Goal: Task Accomplishment & Management: Manage account settings

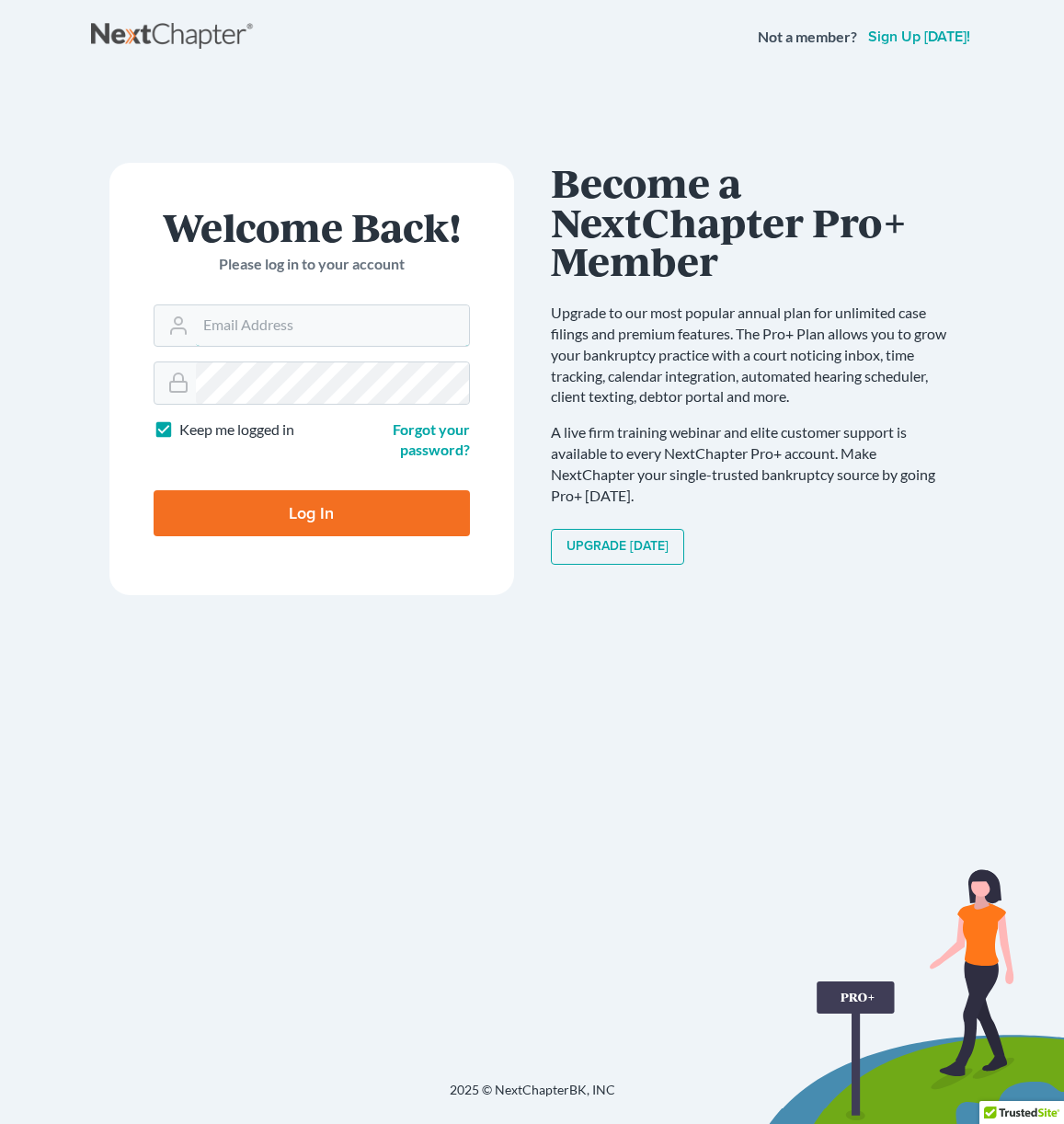
type input "ali@7474law.com"
click at [311, 511] on input "Log In" at bounding box center [312, 513] width 317 height 46
type input "Thinking..."
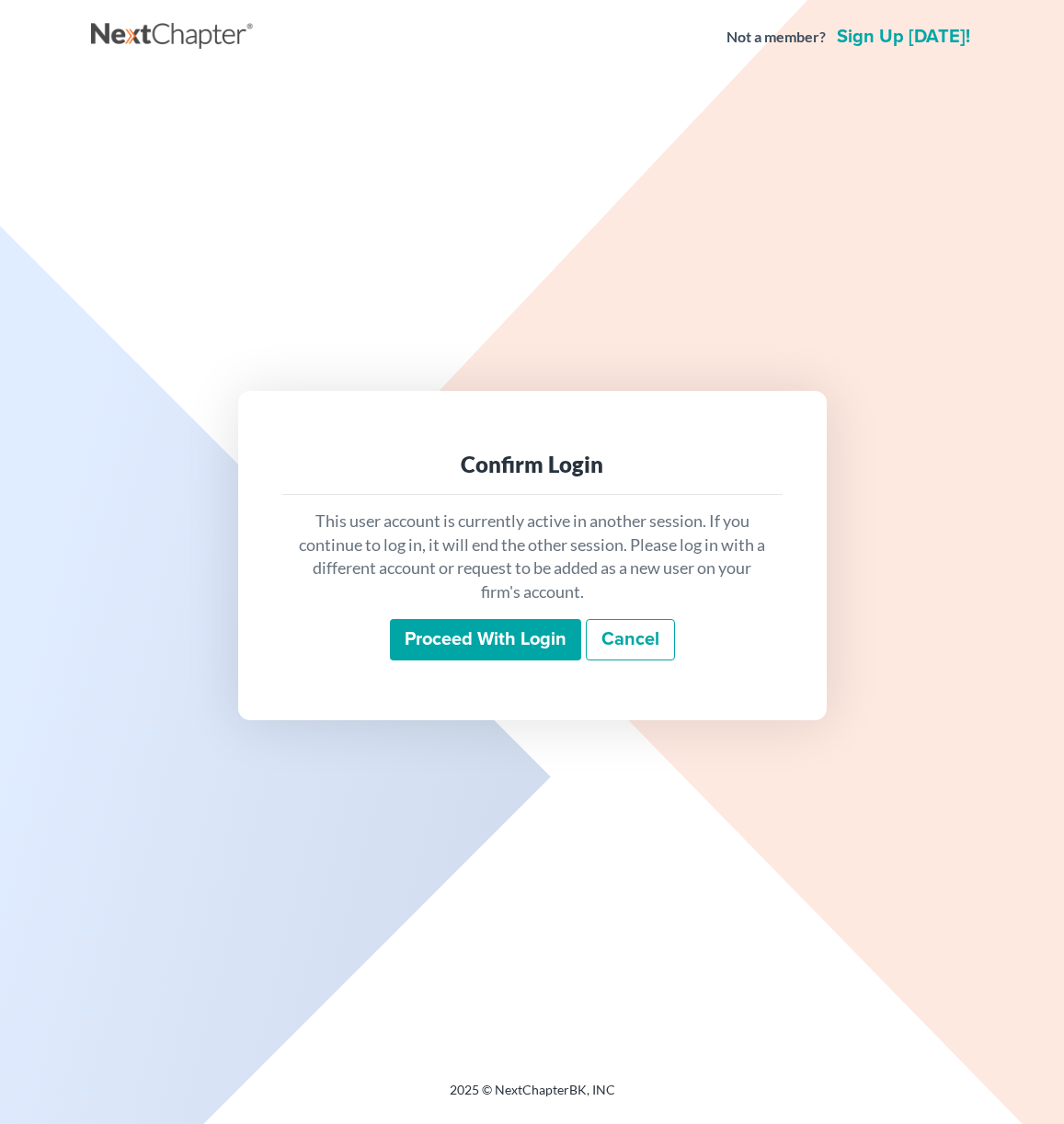
click at [559, 639] on input "Proceed with login" at bounding box center [485, 639] width 191 height 42
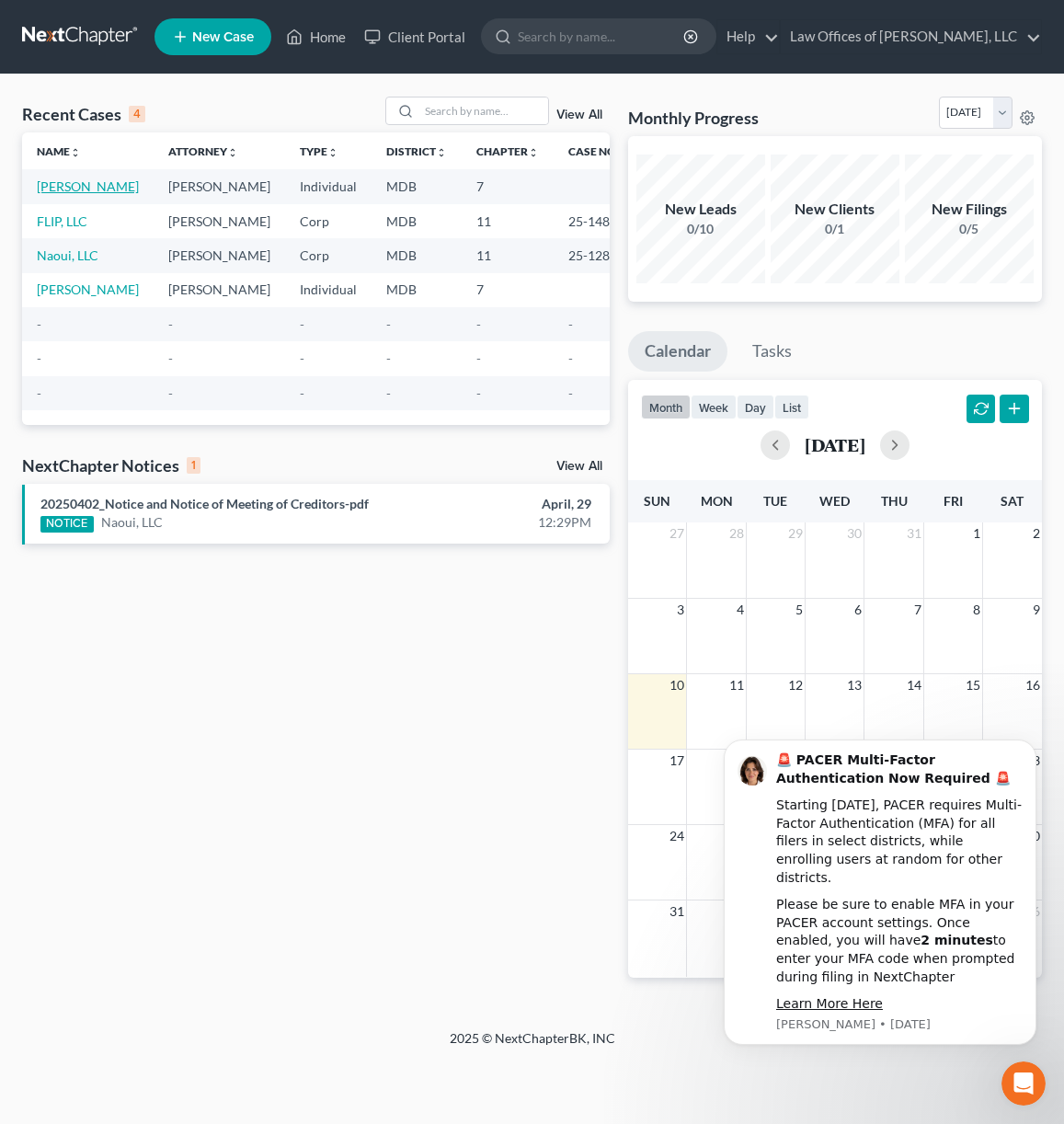
click at [58, 187] on link "Nieman, Morgan" at bounding box center [88, 186] width 102 height 16
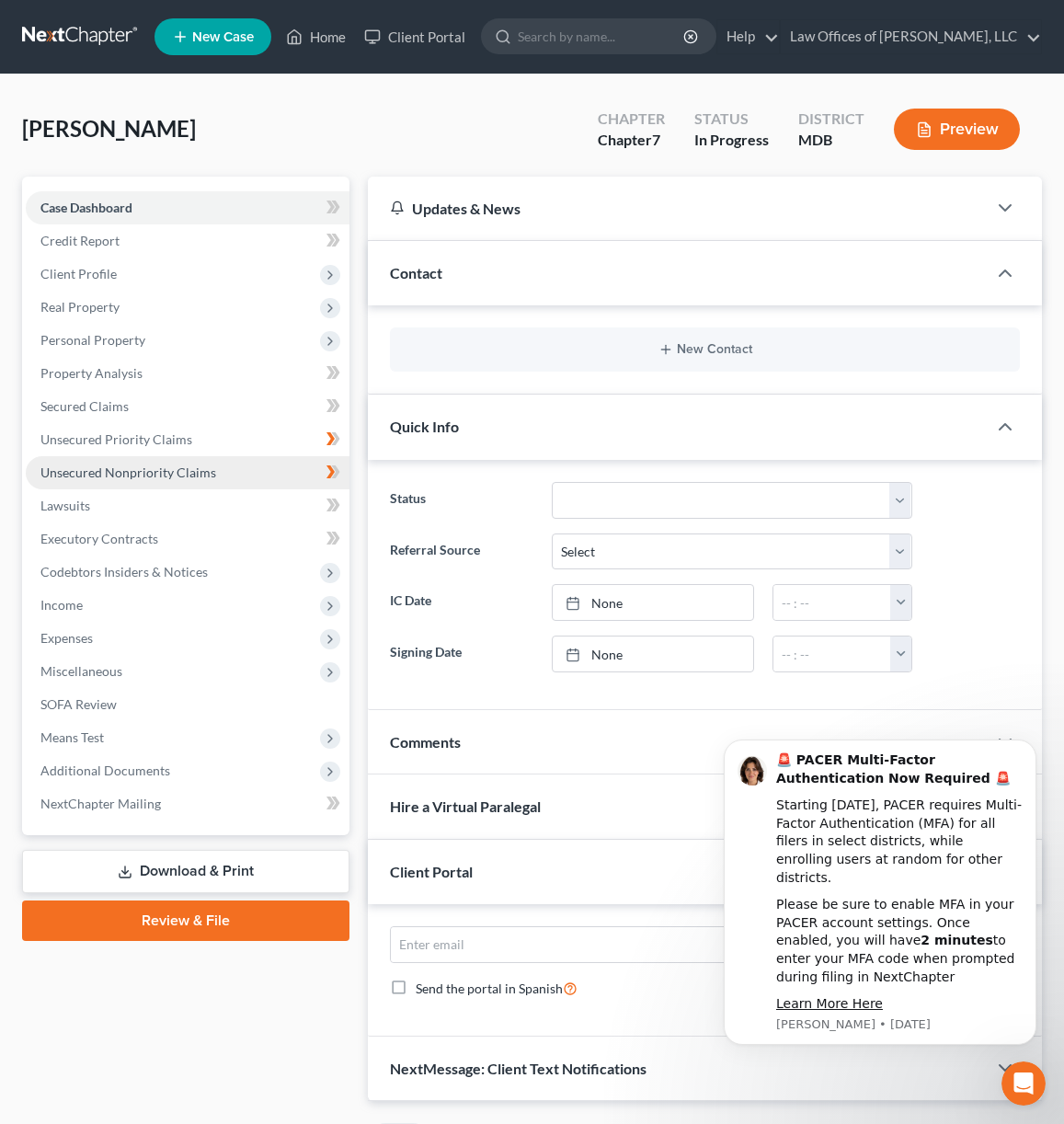
click at [127, 470] on span "Unsecured Nonpriority Claims" at bounding box center [127, 473] width 176 height 16
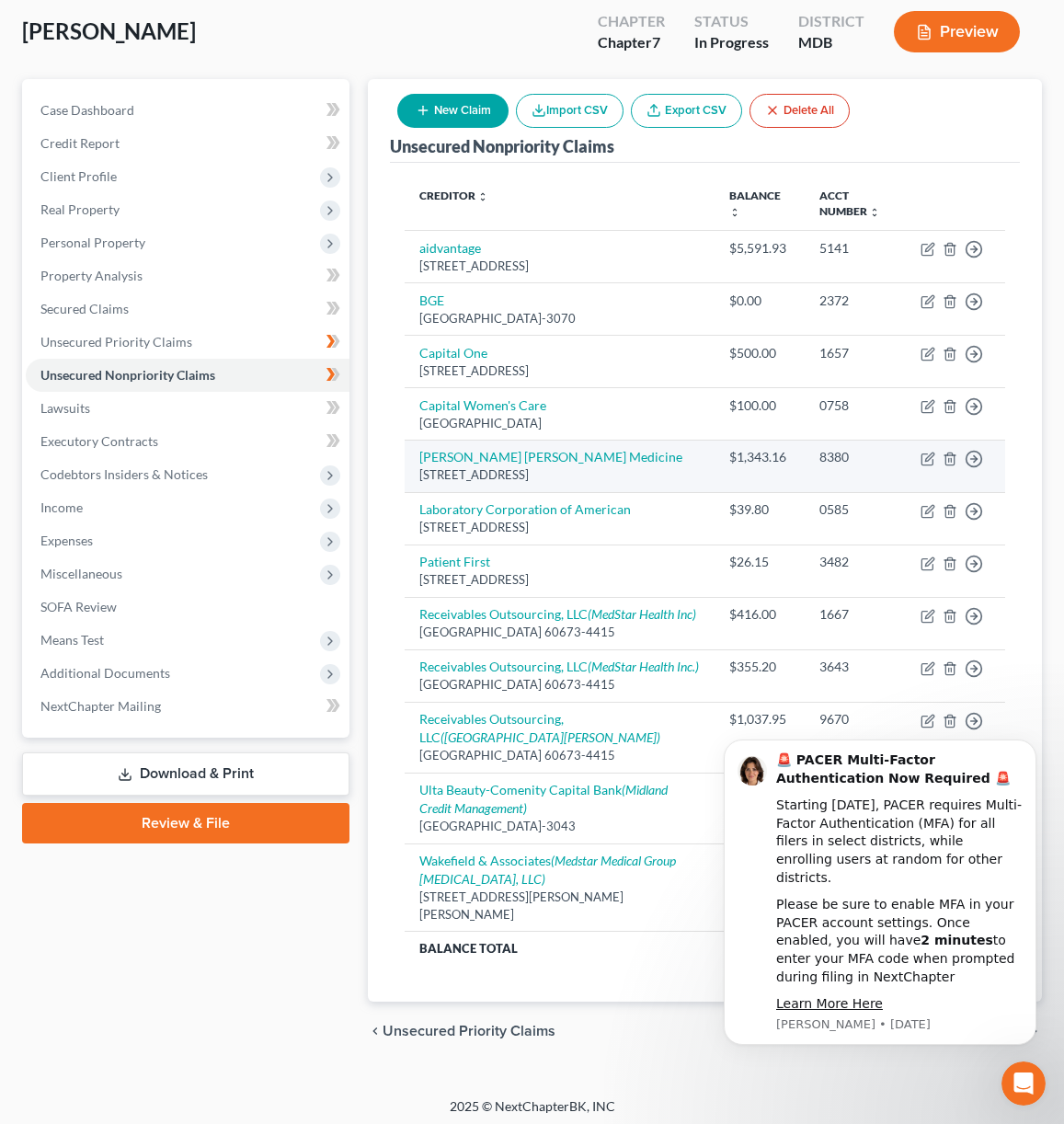
scroll to position [96, 0]
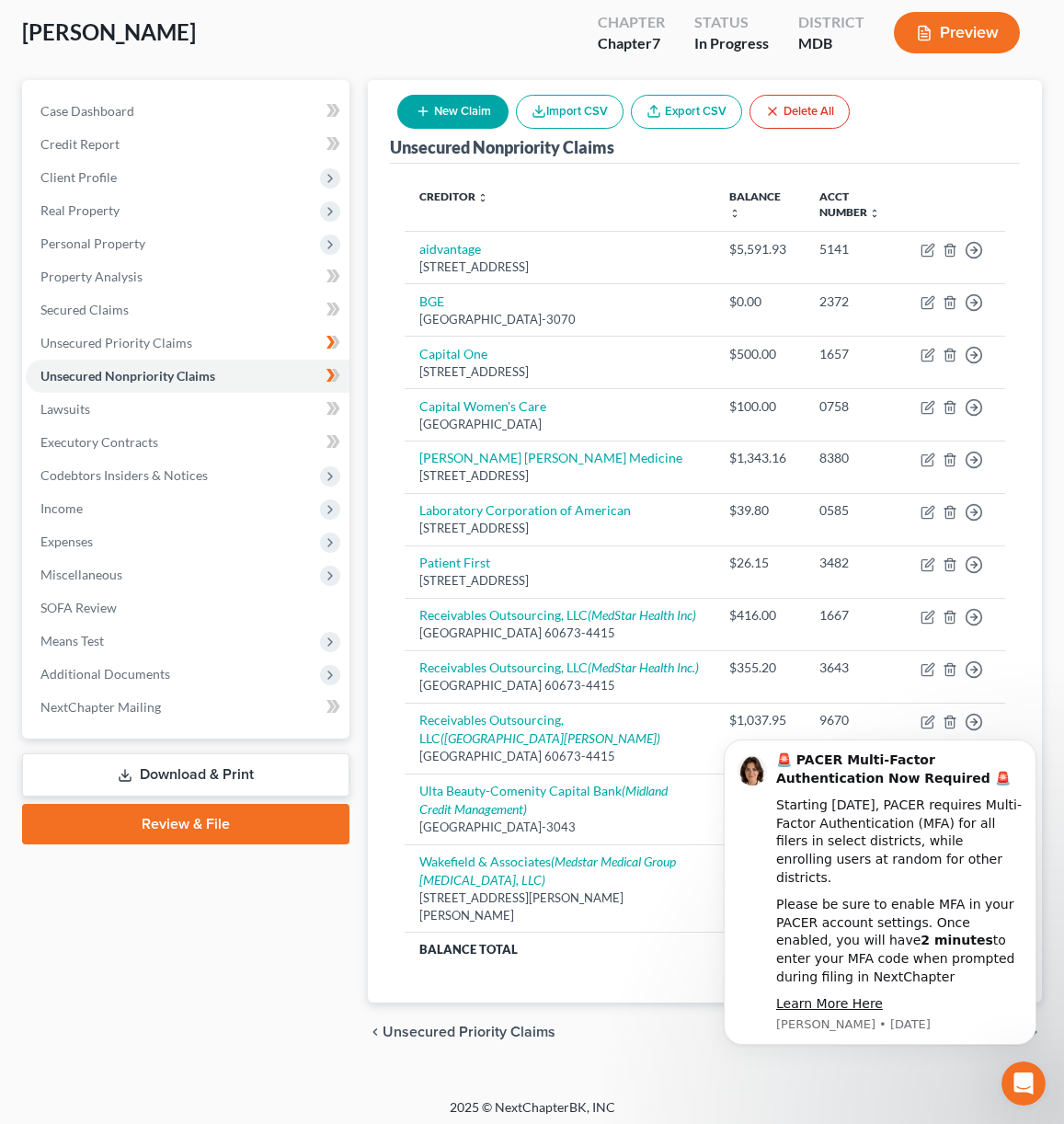
click at [486, 113] on button "New Claim" at bounding box center [453, 112] width 112 height 34
select select "0"
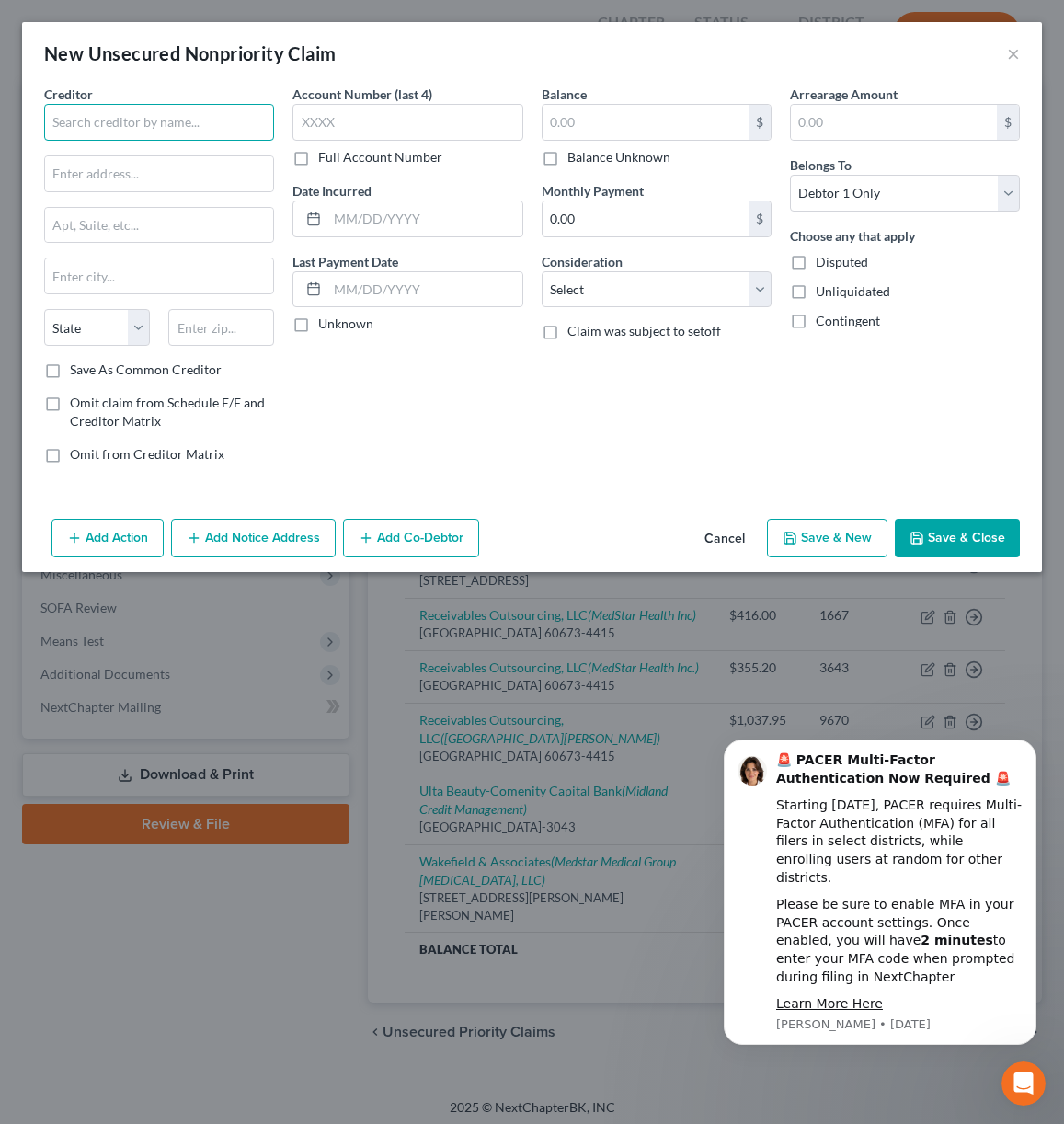
click at [176, 128] on input "text" at bounding box center [159, 123] width 230 height 37
type input "xfinity"
type input "676 Island Pond Road"
type input "Manchester"
select select "32"
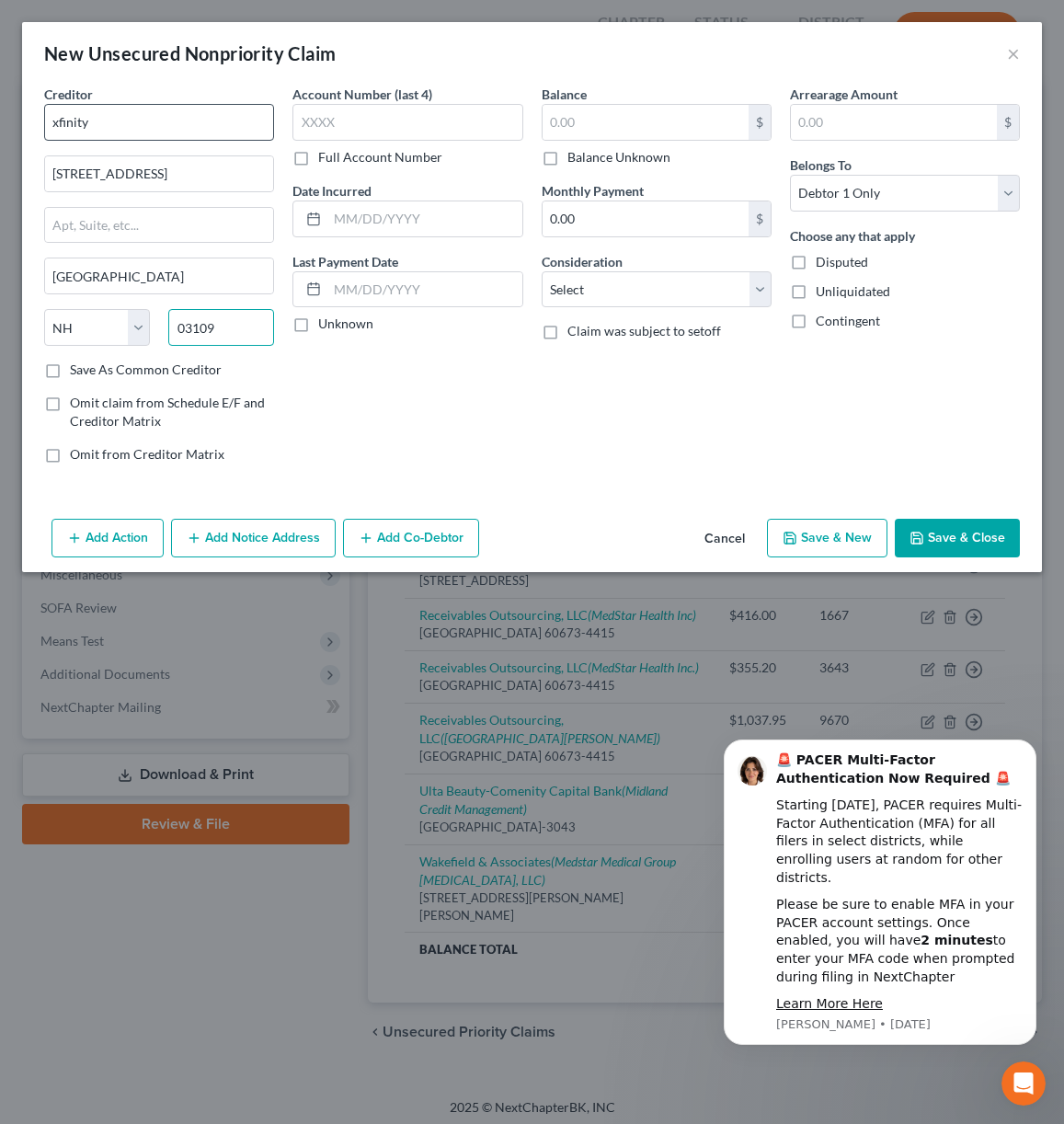
type input "03109"
click at [70, 366] on label "Save As Common Creditor" at bounding box center [145, 370] width 152 height 19
click at [77, 366] on input "Save As Common Creditor" at bounding box center [83, 367] width 12 height 12
checkbox input "true"
type input "9145"
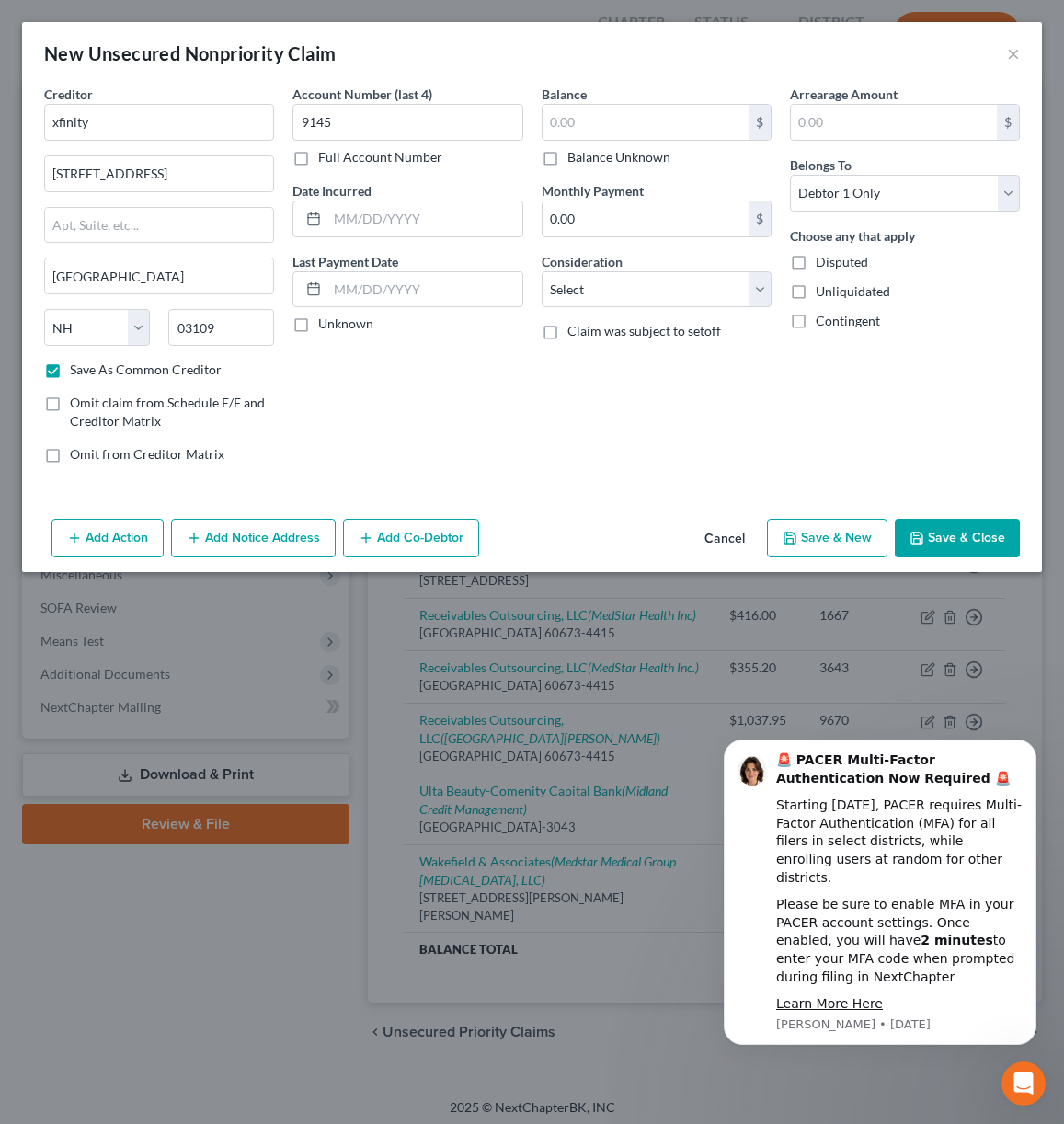
click at [319, 158] on label "Full Account Number" at bounding box center [380, 157] width 125 height 19
click at [326, 158] on input "Full Account Number" at bounding box center [331, 154] width 12 height 12
click at [303, 124] on input "9145" at bounding box center [407, 123] width 230 height 37
type input "8299400312629145"
click at [344, 221] on input "text" at bounding box center [425, 219] width 194 height 35
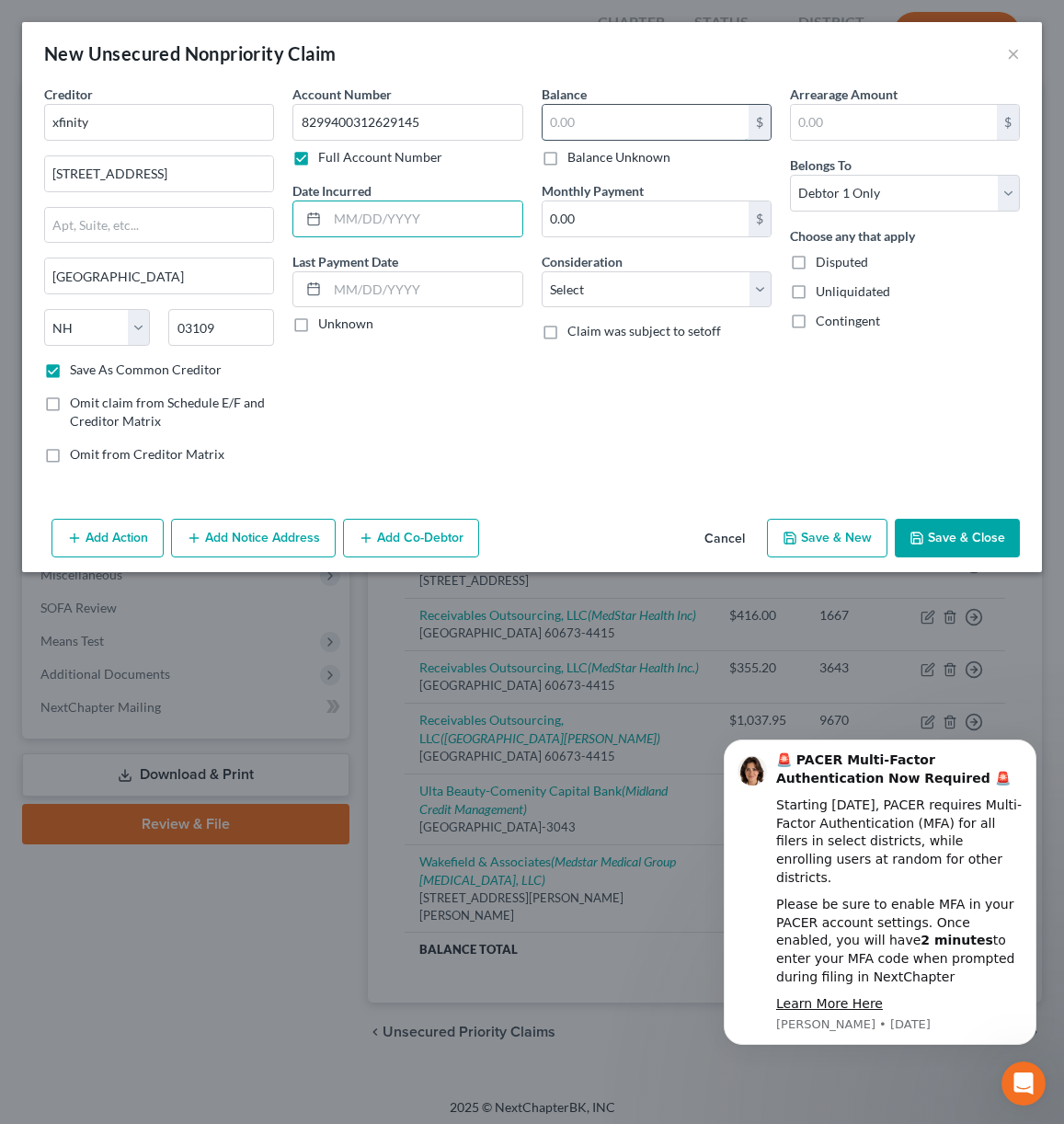
click at [612, 123] on input "text" at bounding box center [645, 123] width 206 height 35
type input "308.28"
click at [822, 396] on div "Arrearage Amount $ Belongs To * Select Debtor 1 Only Debtor 2 Only Debtor 1 And…" at bounding box center [904, 281] width 248 height 394
click at [973, 538] on button "Save & Close" at bounding box center [958, 537] width 126 height 38
checkbox input "false"
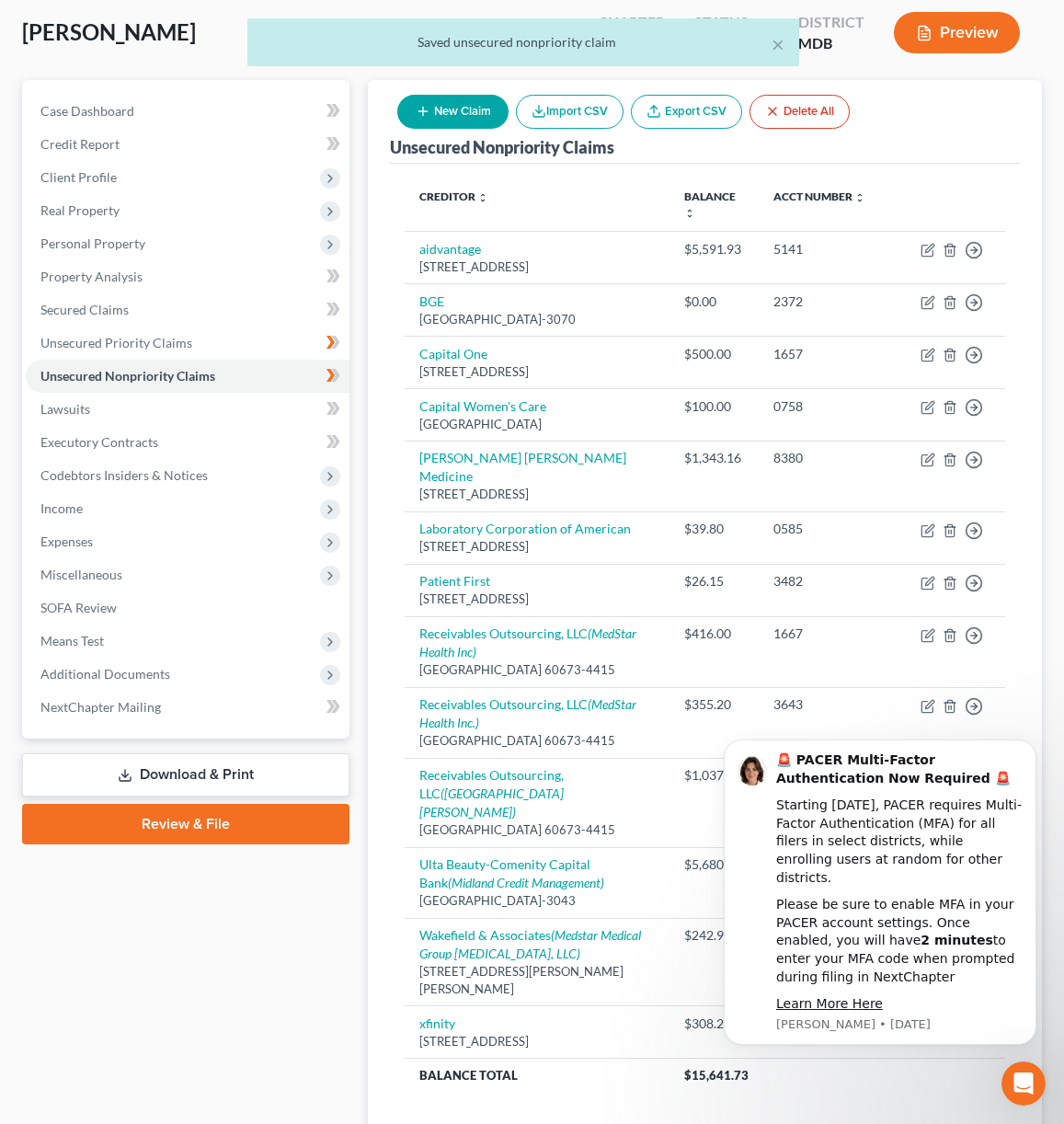
click at [283, 1022] on div "Case Dashboard Payments Invoices Payments Payments Credit Report Client Profile" at bounding box center [185, 634] width 346 height 1107
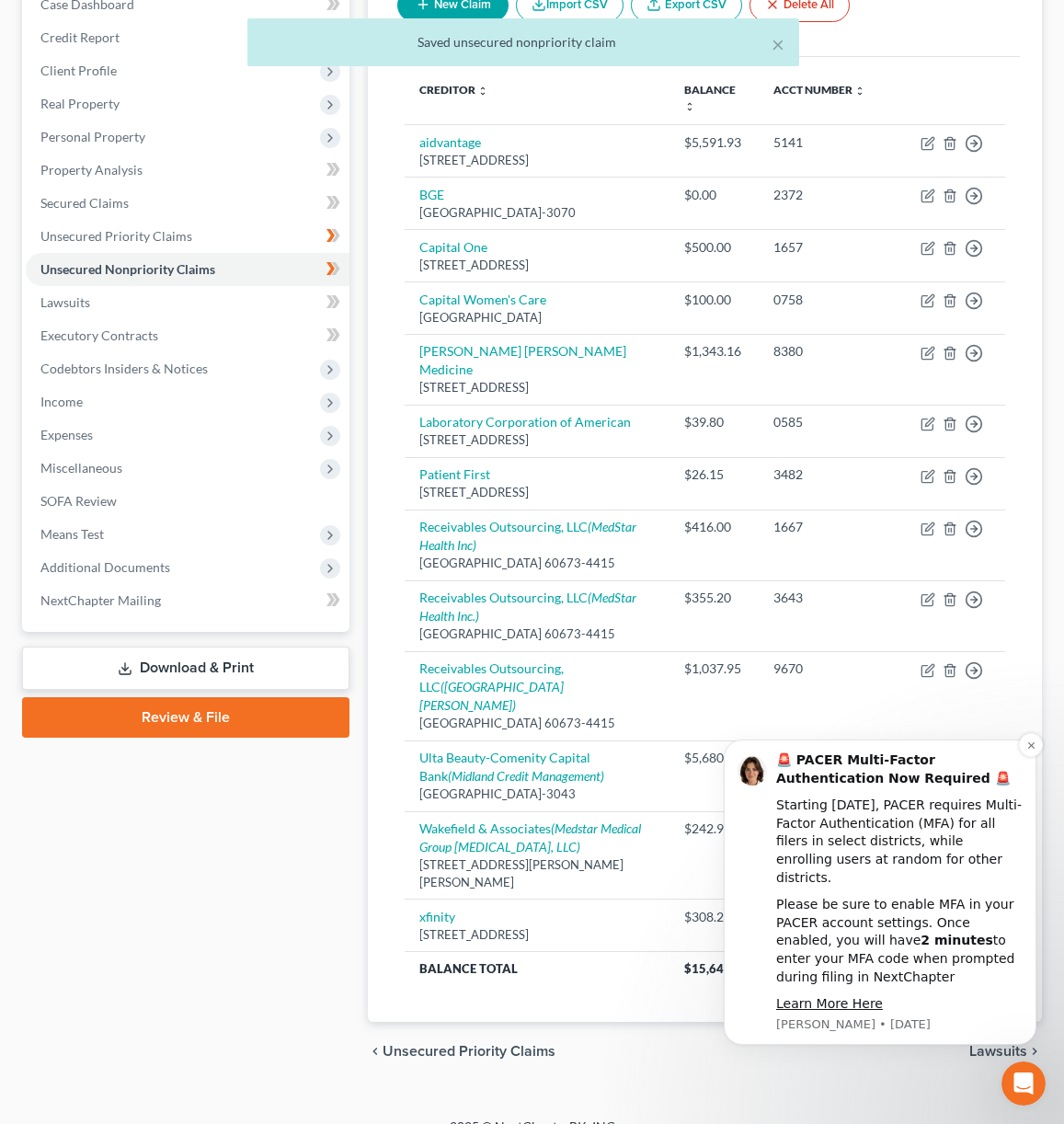
scroll to position [201, 0]
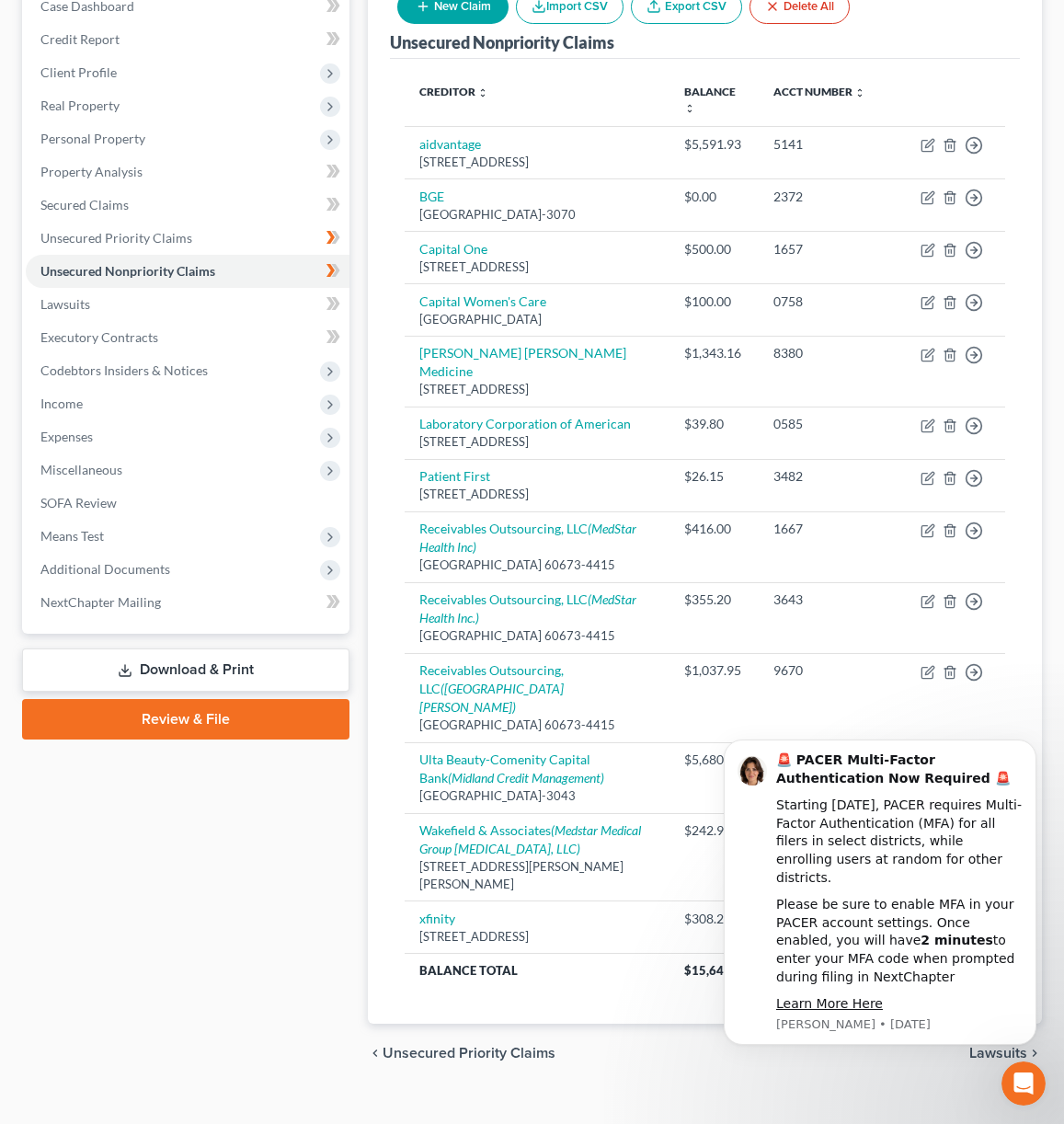
click at [1024, 1081] on icon "Open Intercom Messenger" at bounding box center [1024, 1084] width 30 height 30
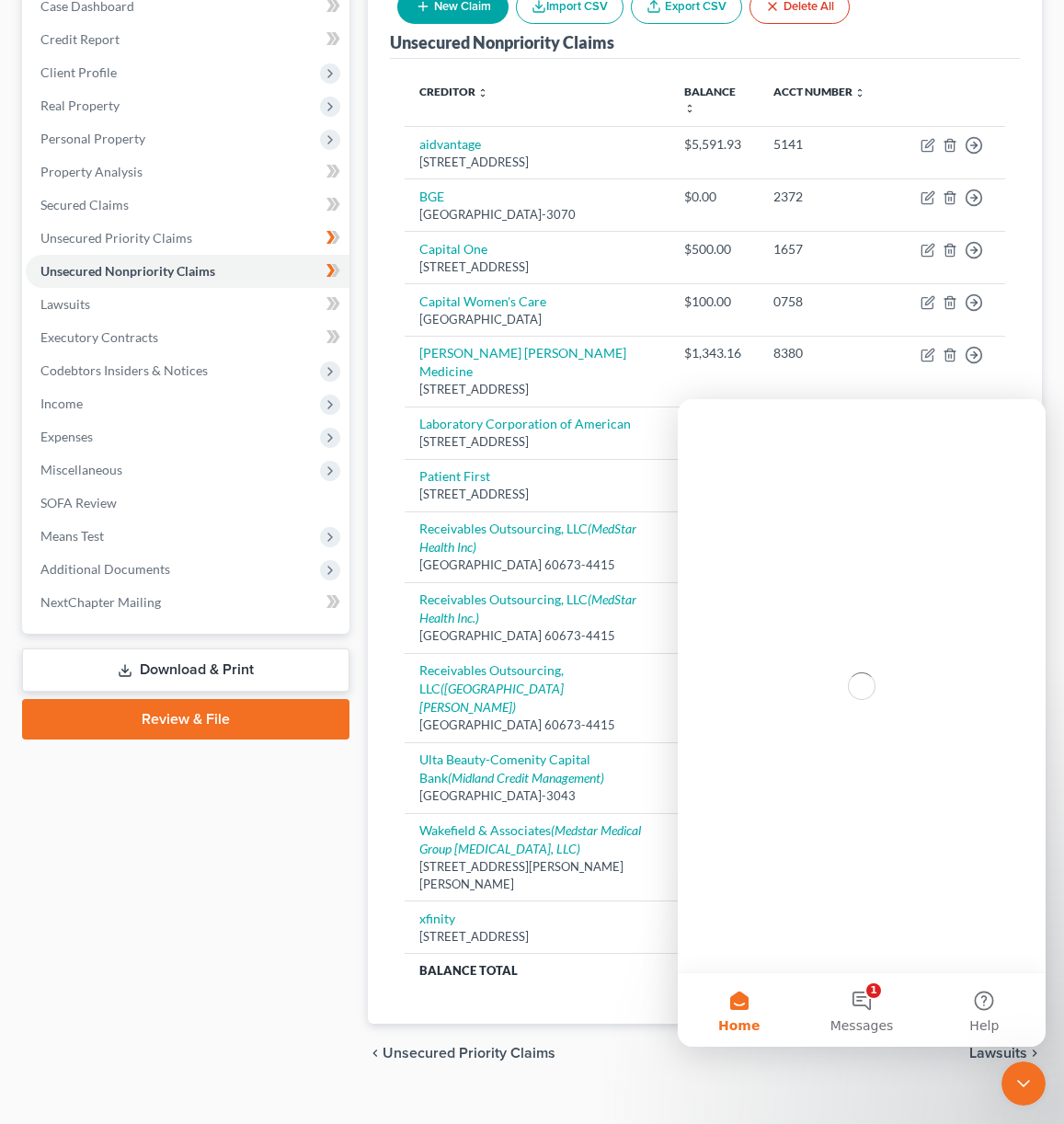
scroll to position [0, 0]
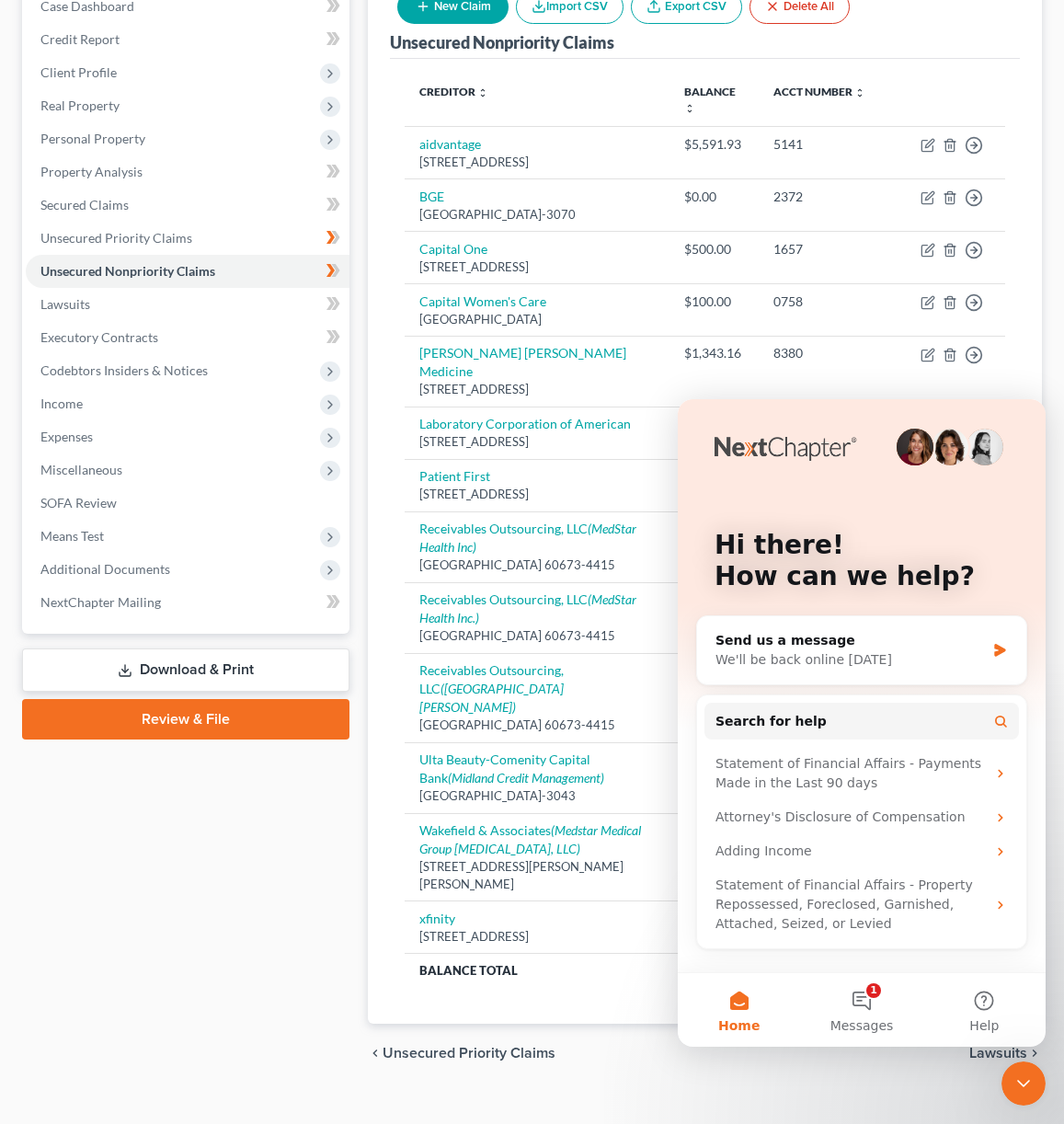
click at [1033, 1093] on icon "Close Intercom Messenger" at bounding box center [1024, 1084] width 23 height 23
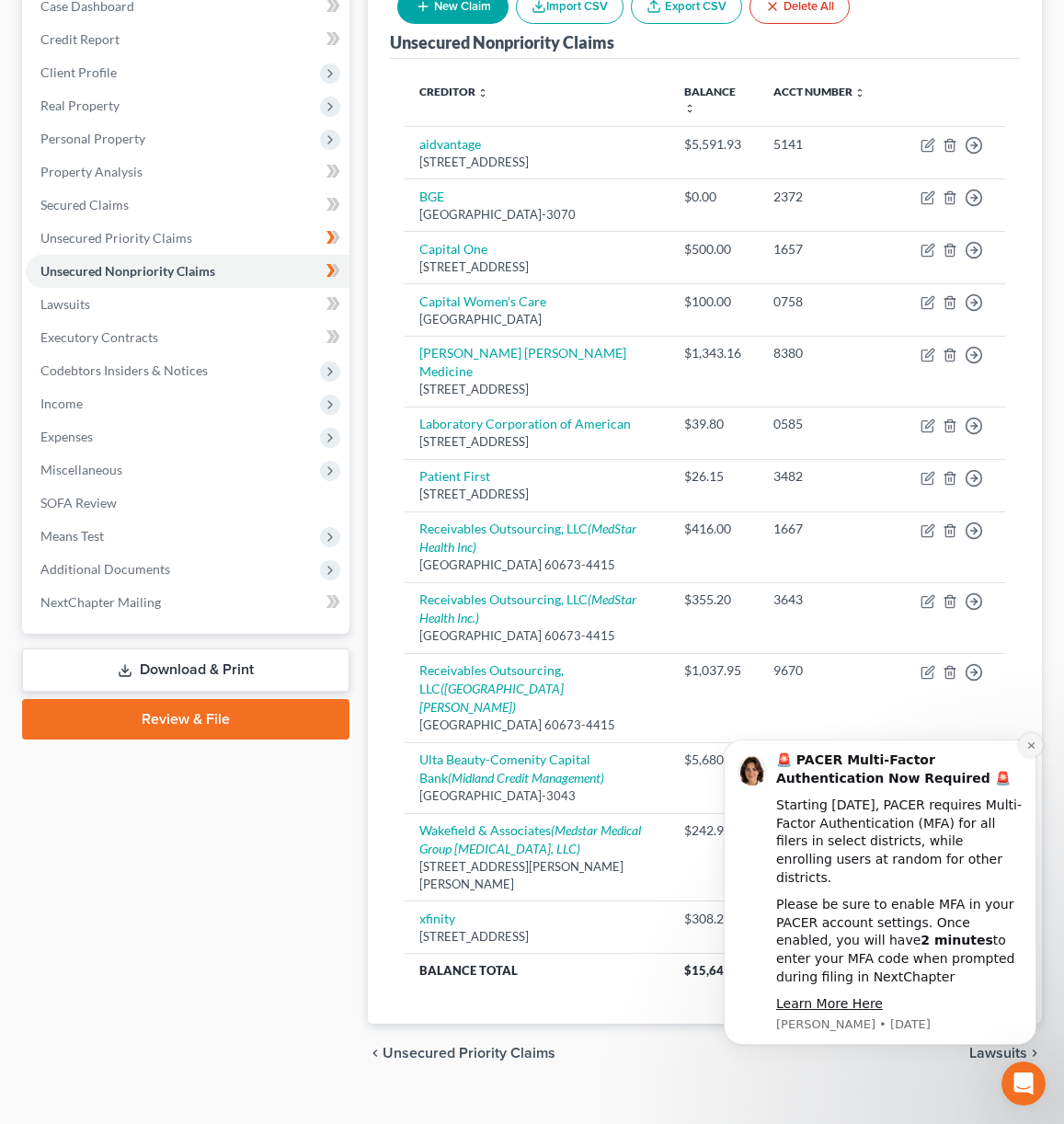
click at [1031, 748] on icon "Dismiss notification" at bounding box center [1031, 744] width 7 height 7
